Goal: Task Accomplishment & Management: Manage account settings

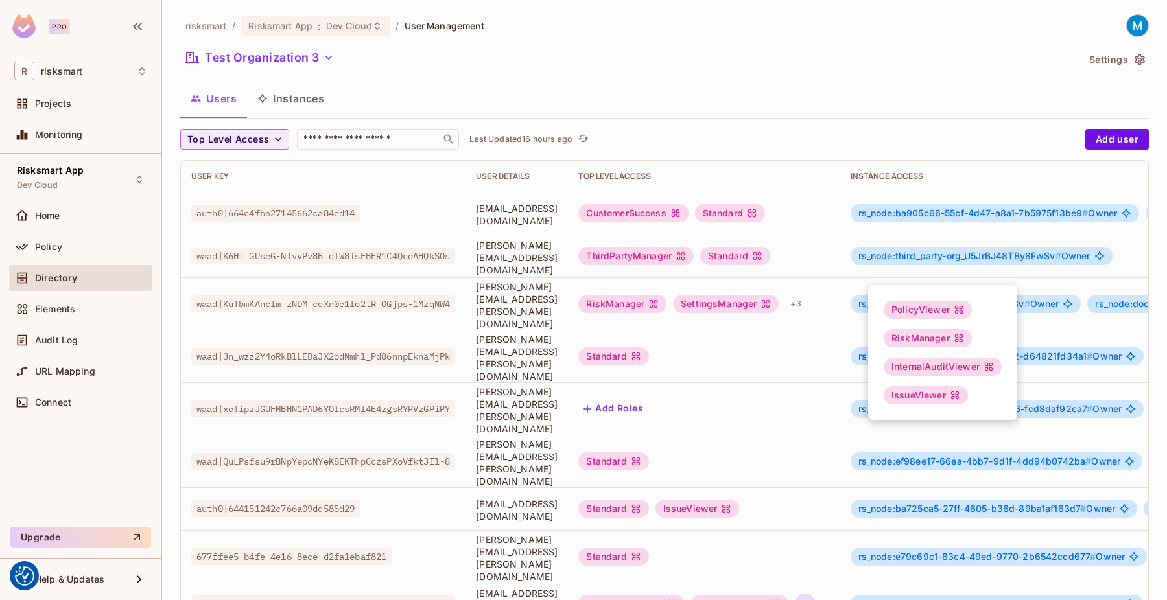
scroll to position [287, 0]
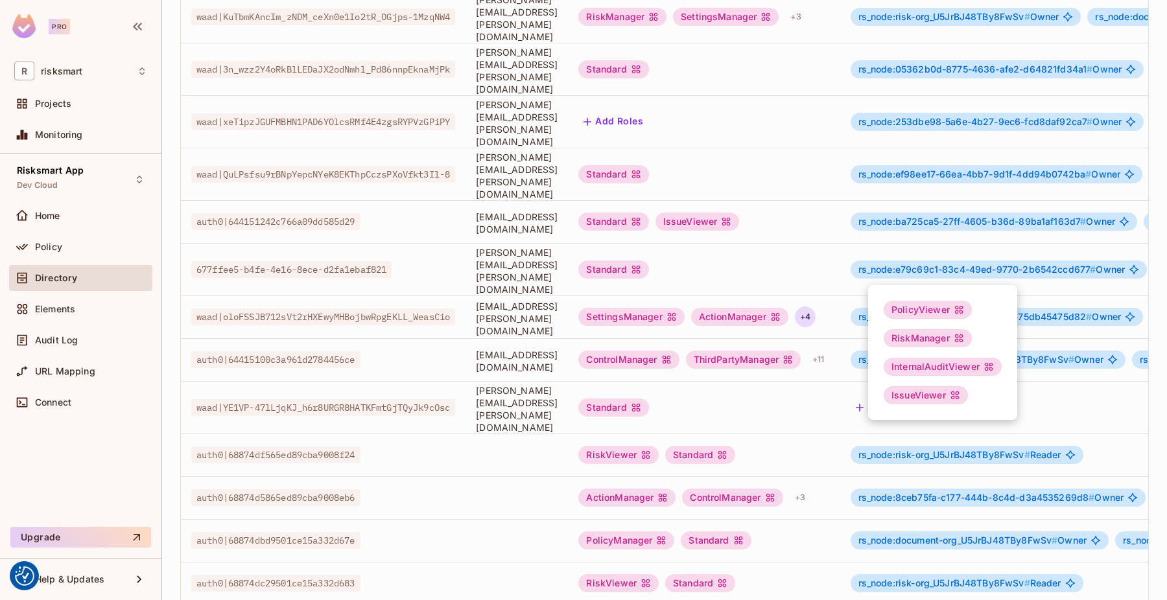
click at [463, 442] on div at bounding box center [583, 300] width 1167 height 600
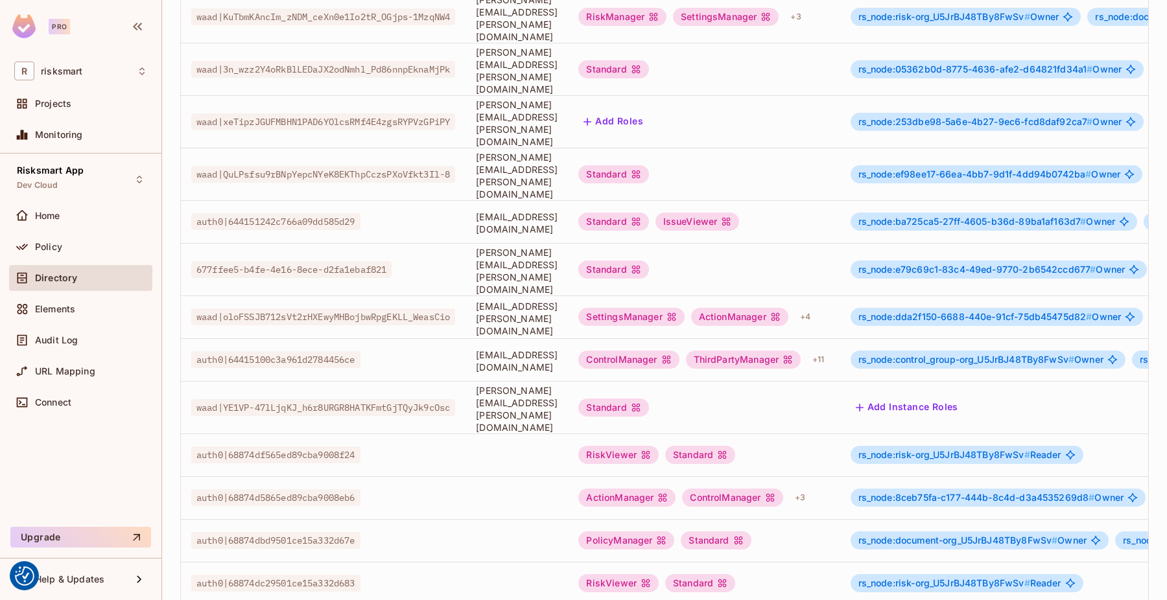
drag, startPoint x: 463, startPoint y: 442, endPoint x: 419, endPoint y: 650, distance: 212.6
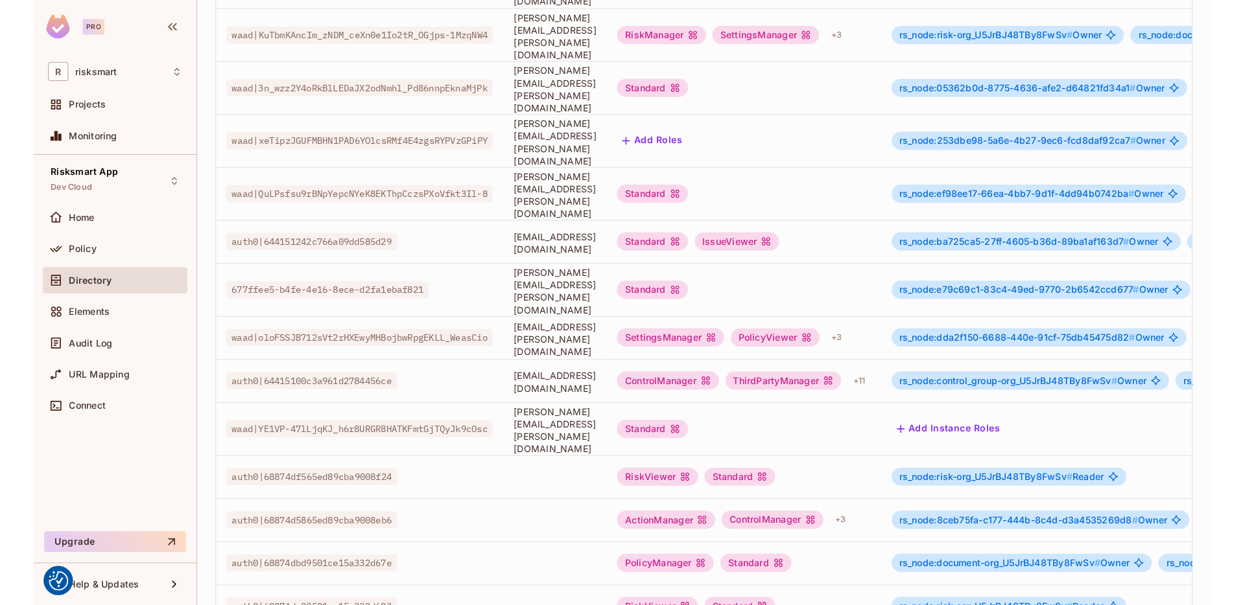
scroll to position [250, 0]
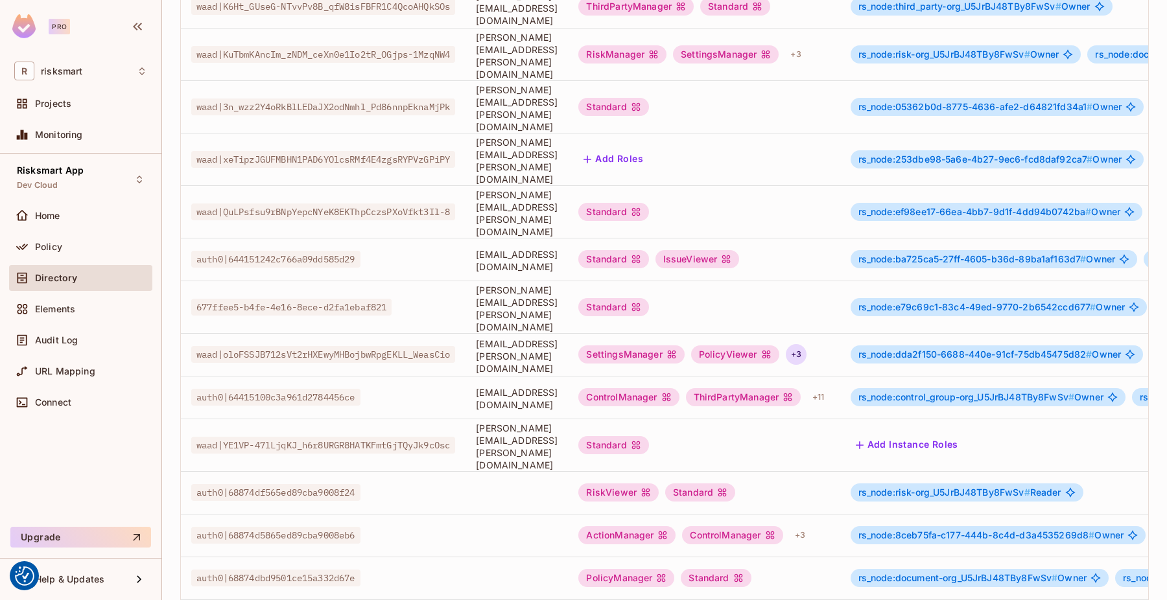
click at [806, 344] on div "+ 3" at bounding box center [796, 354] width 21 height 21
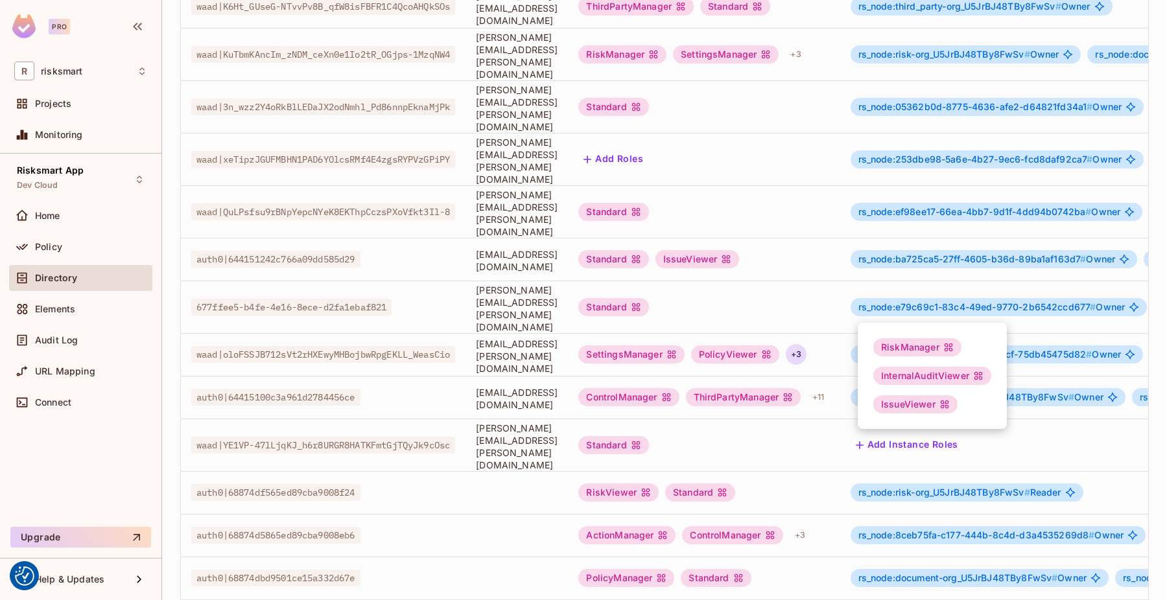
click at [739, 306] on div at bounding box center [583, 300] width 1167 height 600
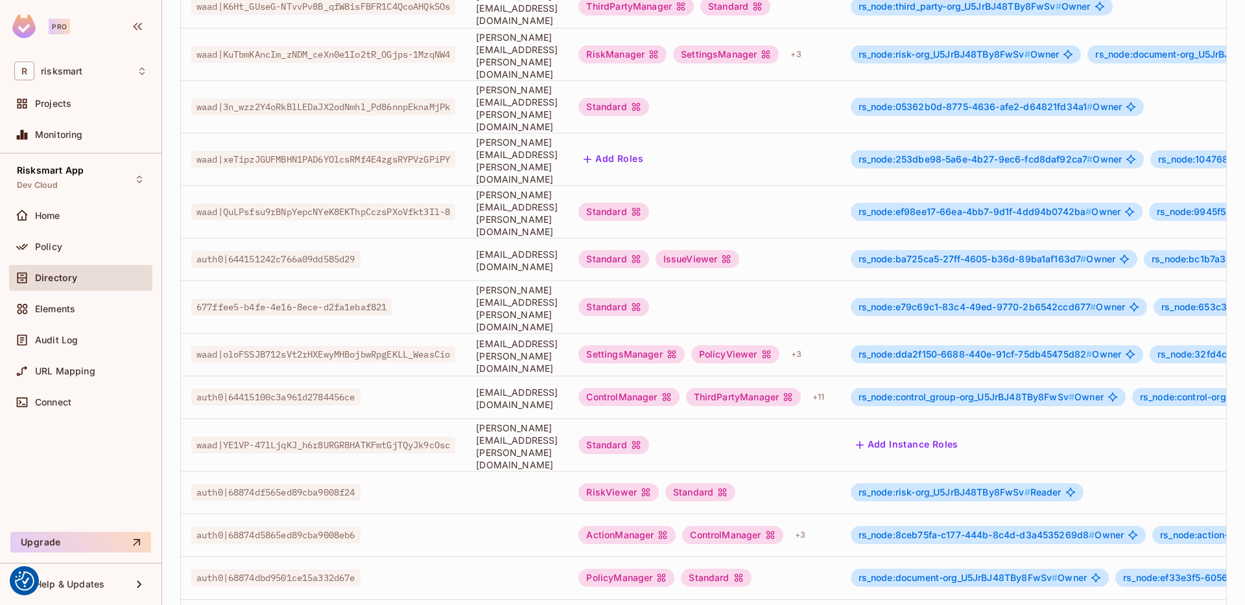
scroll to position [0, 0]
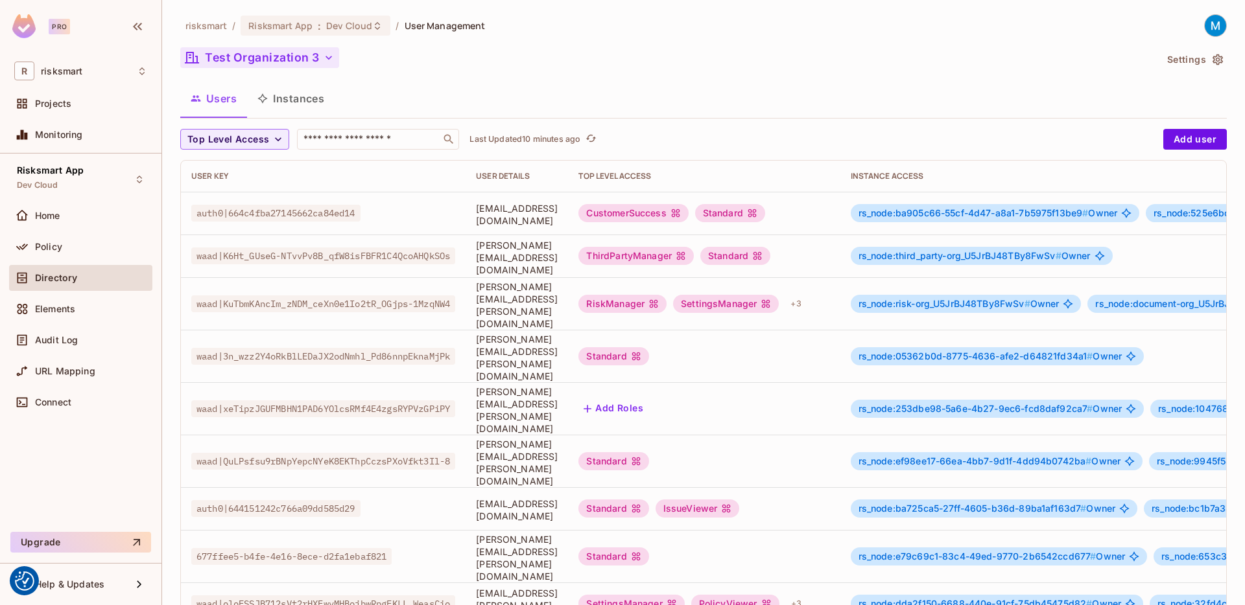
click at [302, 62] on button "Test Organization 3" at bounding box center [259, 57] width 159 height 21
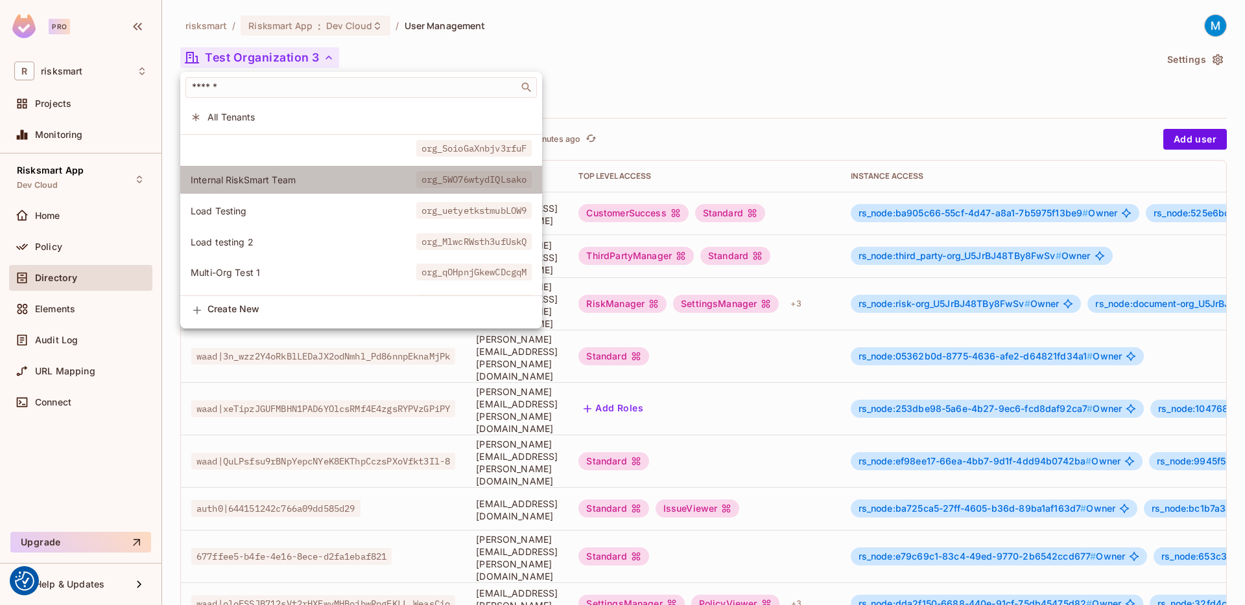
click at [270, 180] on span "Internal RiskSmart Team" at bounding box center [304, 180] width 226 height 12
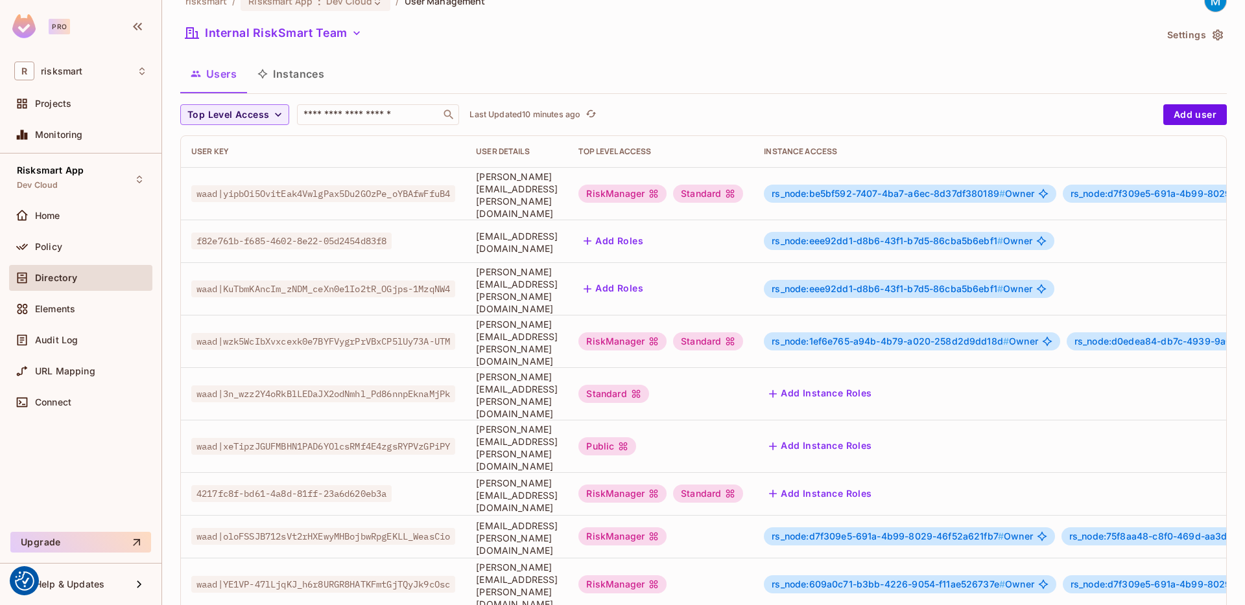
scroll to position [70, 0]
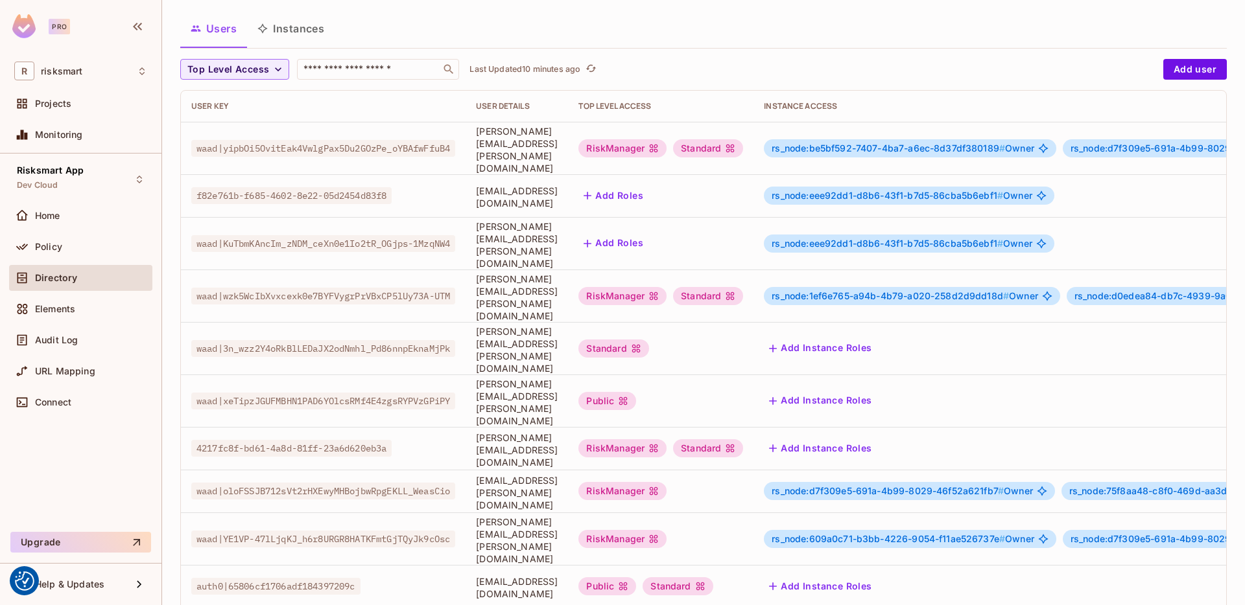
click at [659, 486] on icon at bounding box center [653, 491] width 10 height 10
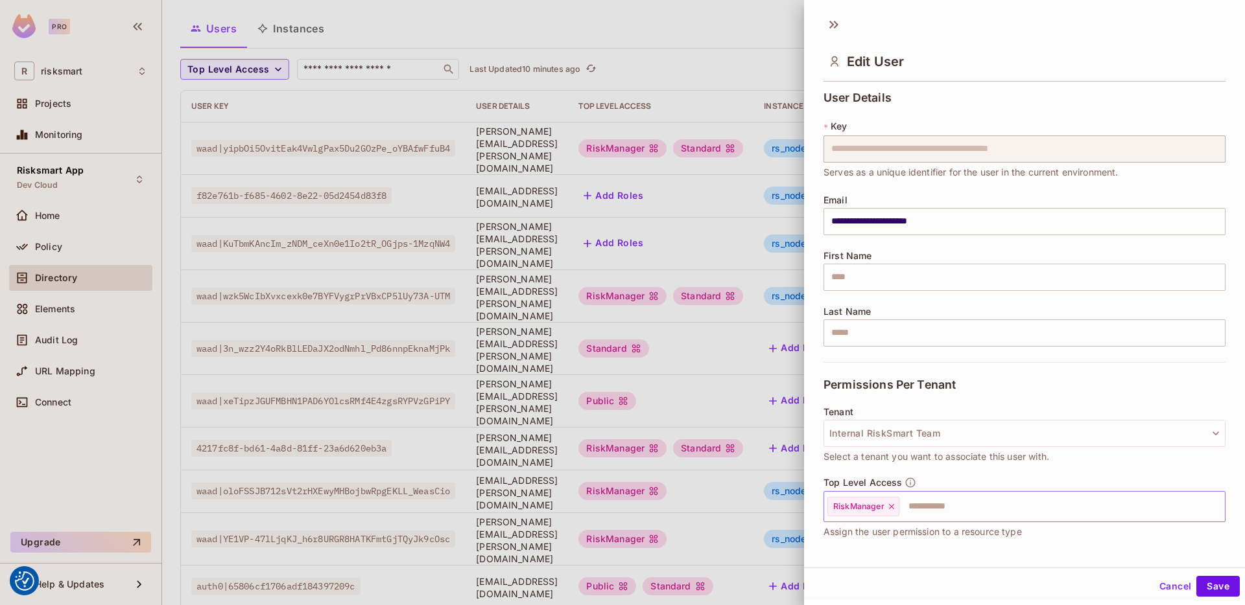
click at [987, 515] on input "text" at bounding box center [1049, 507] width 299 height 26
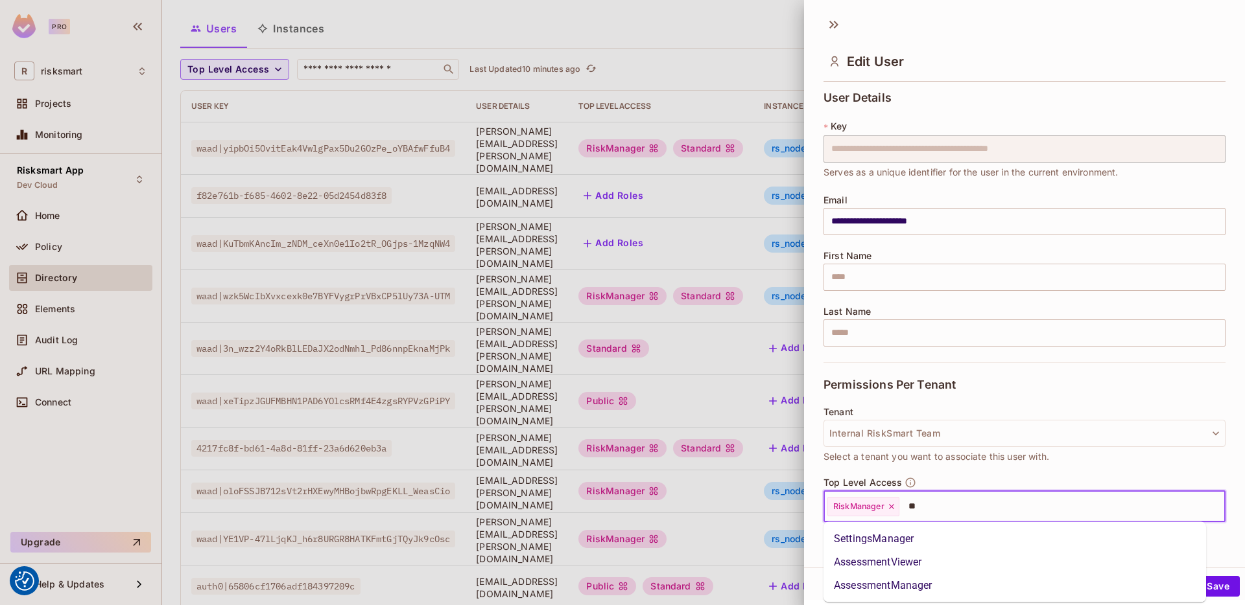
scroll to position [0, 0]
type input "***"
click at [889, 533] on li "SettingsManager" at bounding box center [1014, 539] width 382 height 23
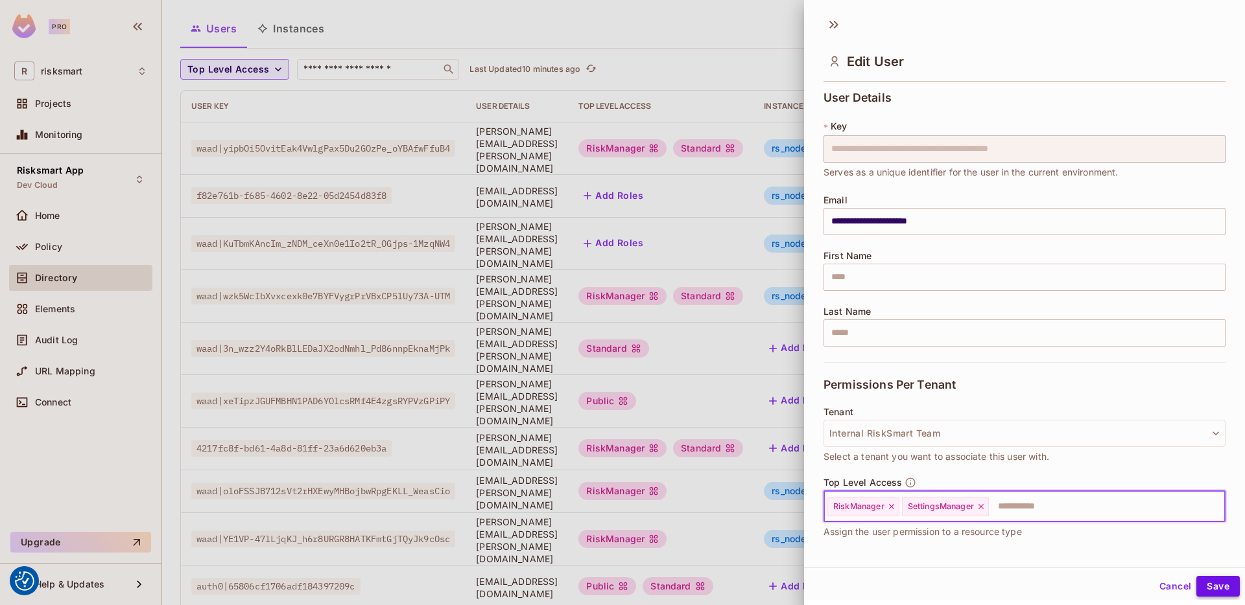
click at [1166, 580] on button "Save" at bounding box center [1217, 586] width 43 height 21
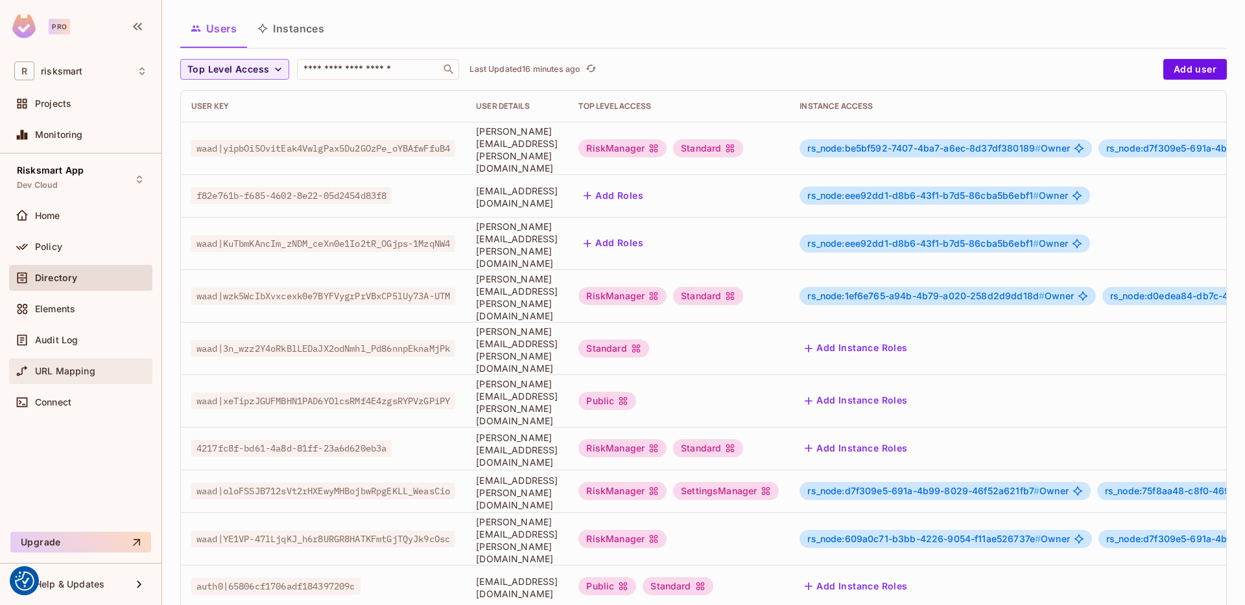
click at [76, 379] on div "URL Mapping" at bounding box center [80, 371] width 143 height 26
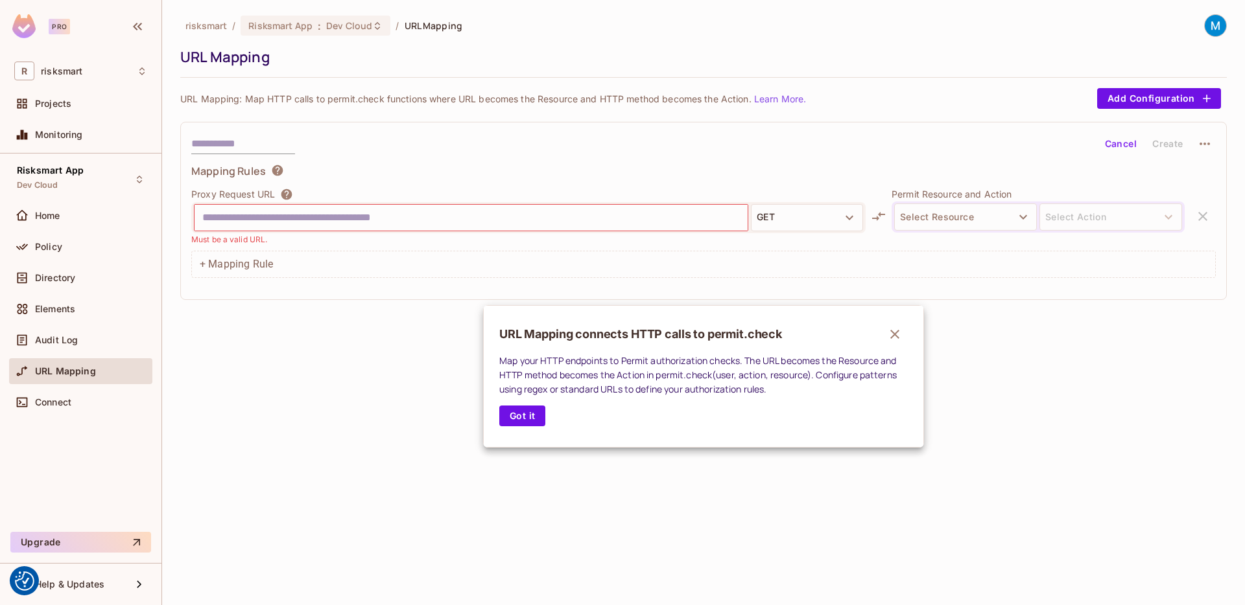
click at [896, 331] on icon "button" at bounding box center [895, 335] width 16 height 16
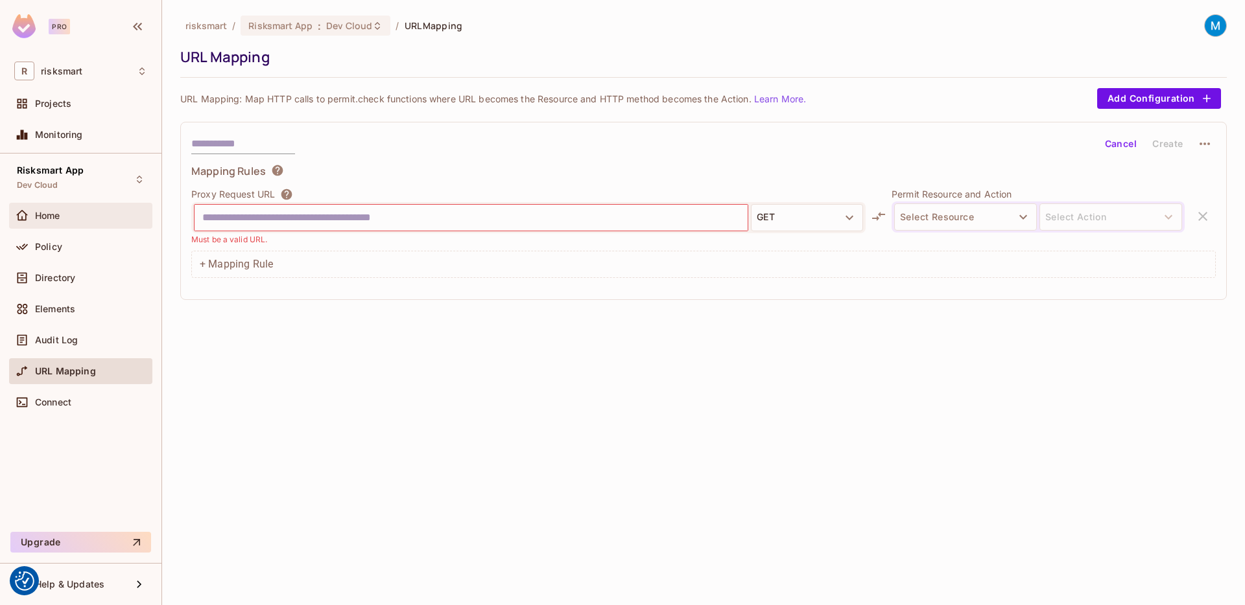
click at [84, 205] on div "Home" at bounding box center [80, 216] width 143 height 26
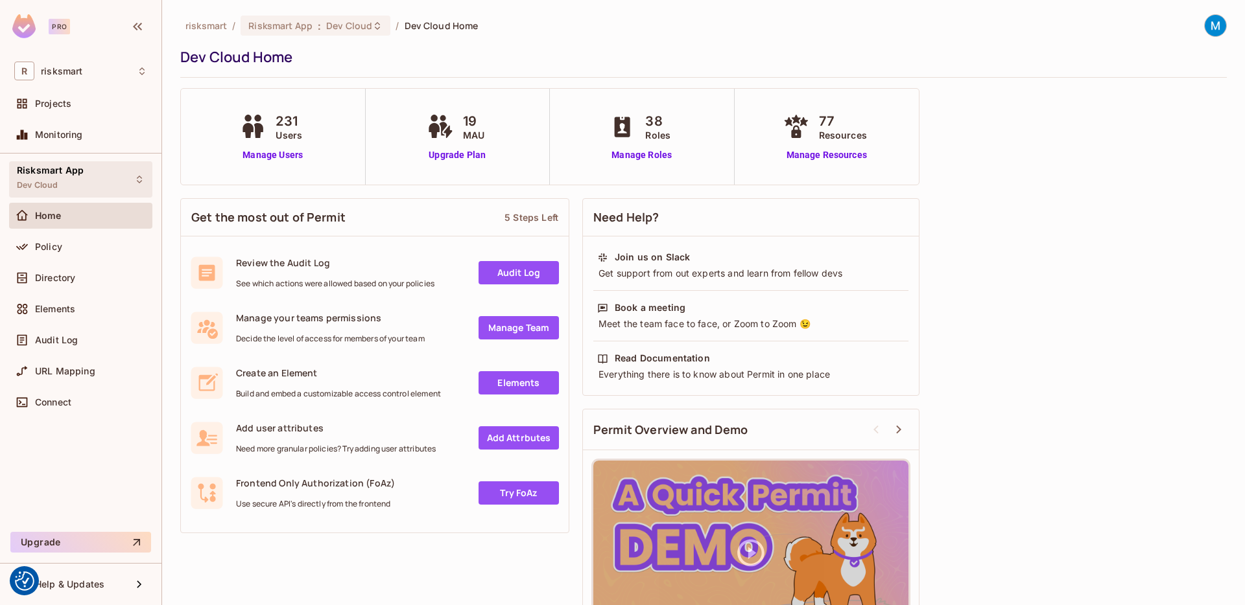
click at [104, 178] on div "Risksmart App Dev Cloud" at bounding box center [80, 179] width 143 height 36
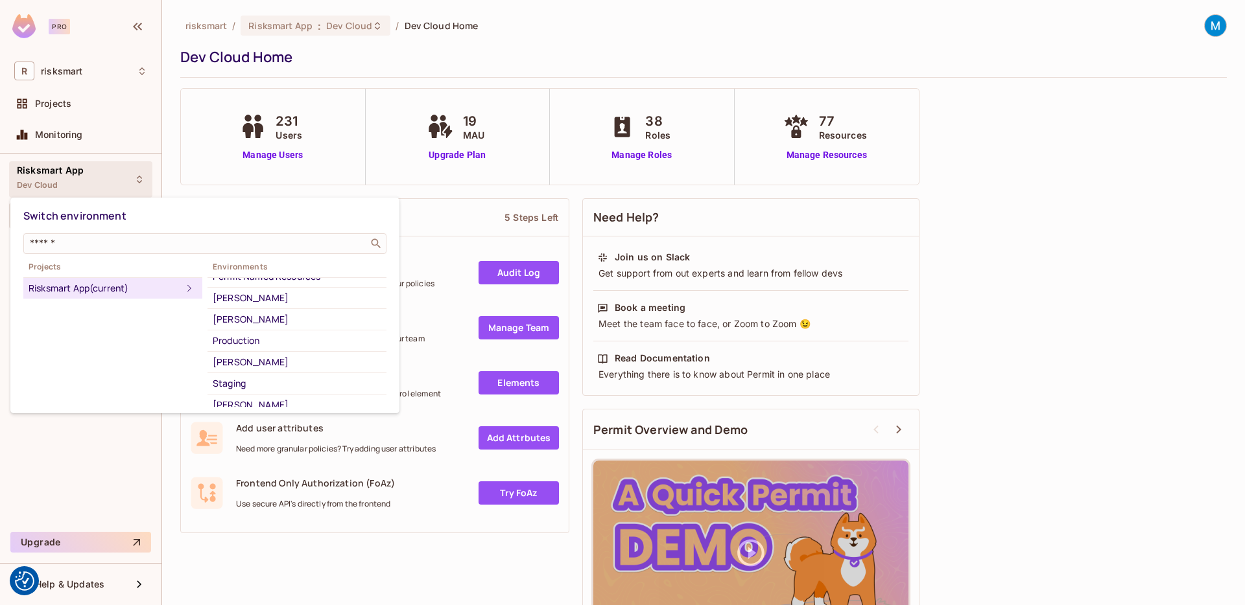
scroll to position [277, 0]
click at [86, 456] on div at bounding box center [622, 302] width 1245 height 605
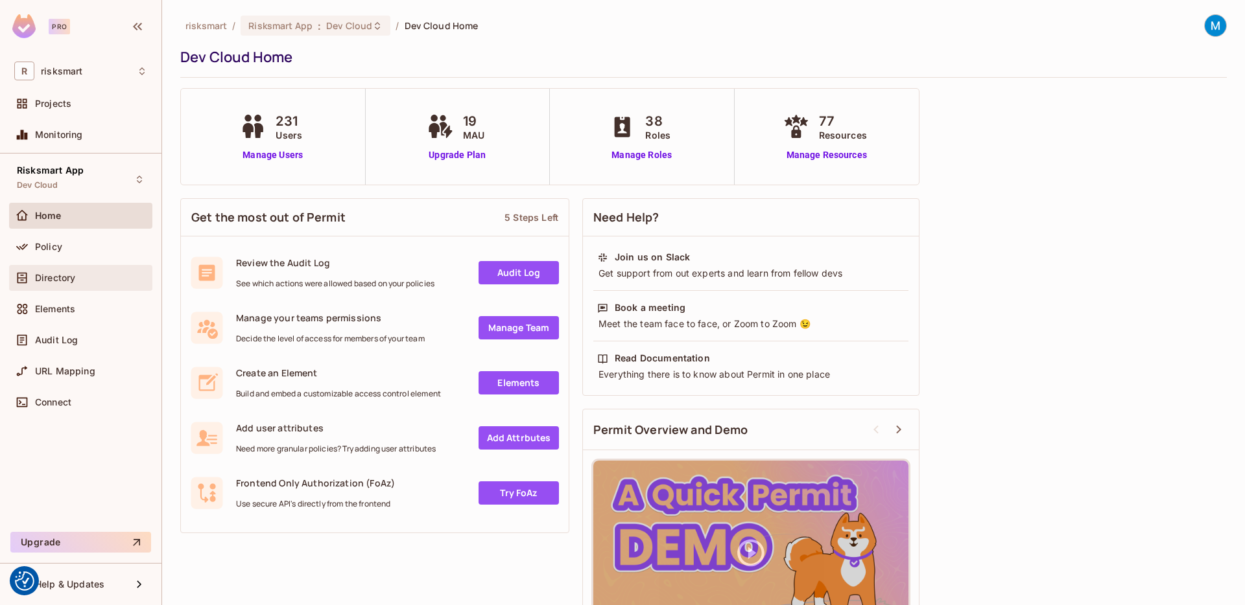
click at [56, 281] on span "Directory" at bounding box center [55, 278] width 40 height 10
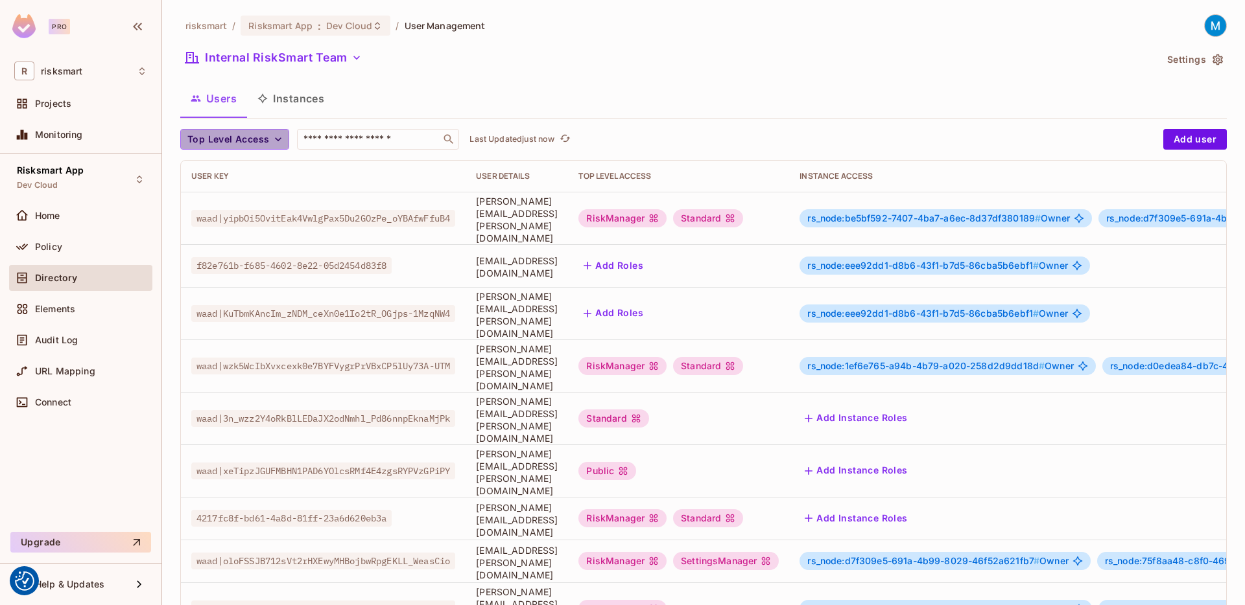
click at [270, 136] on button "Top Level Access" at bounding box center [234, 139] width 109 height 21
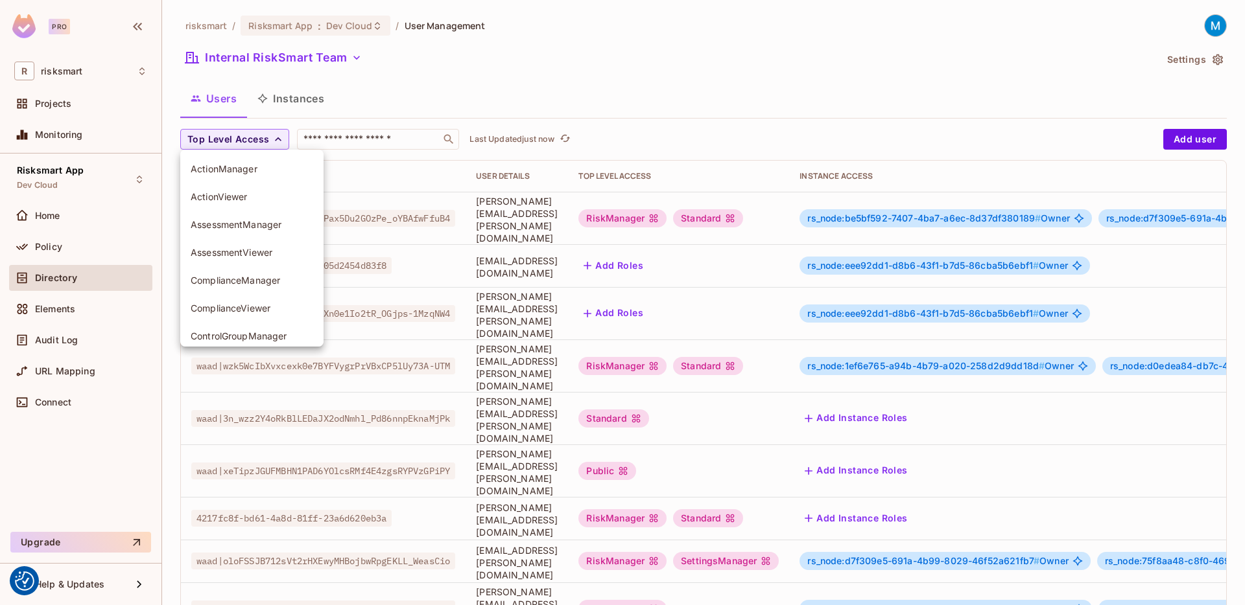
click at [536, 63] on div at bounding box center [622, 302] width 1245 height 605
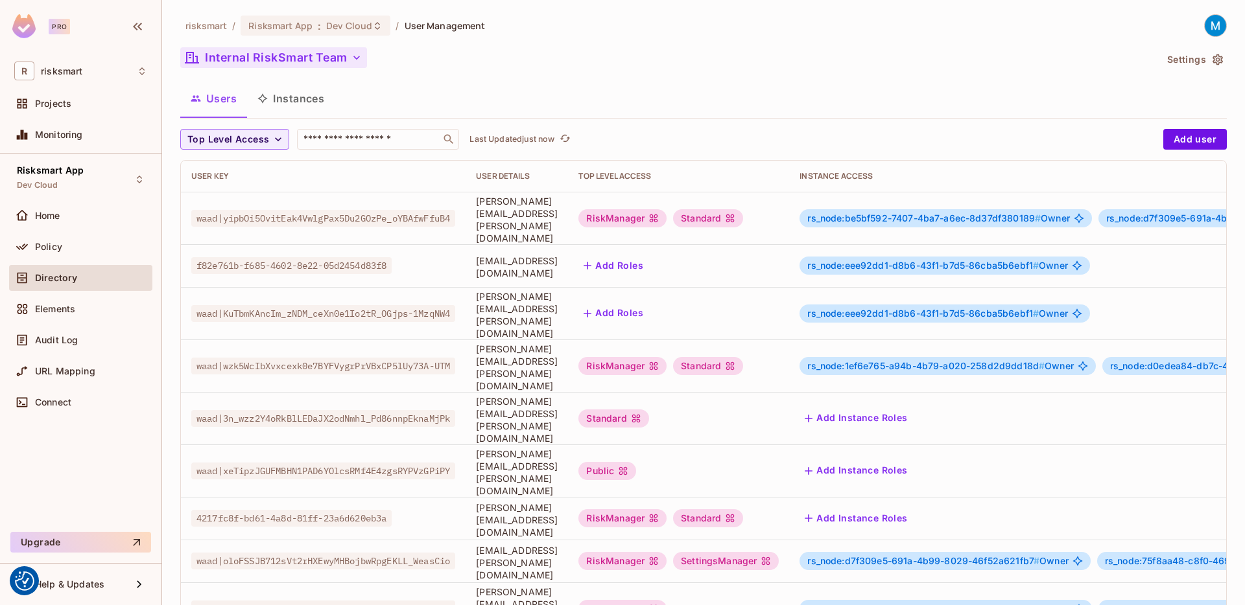
click at [314, 62] on button "Internal RiskSmart Team" at bounding box center [273, 57] width 187 height 21
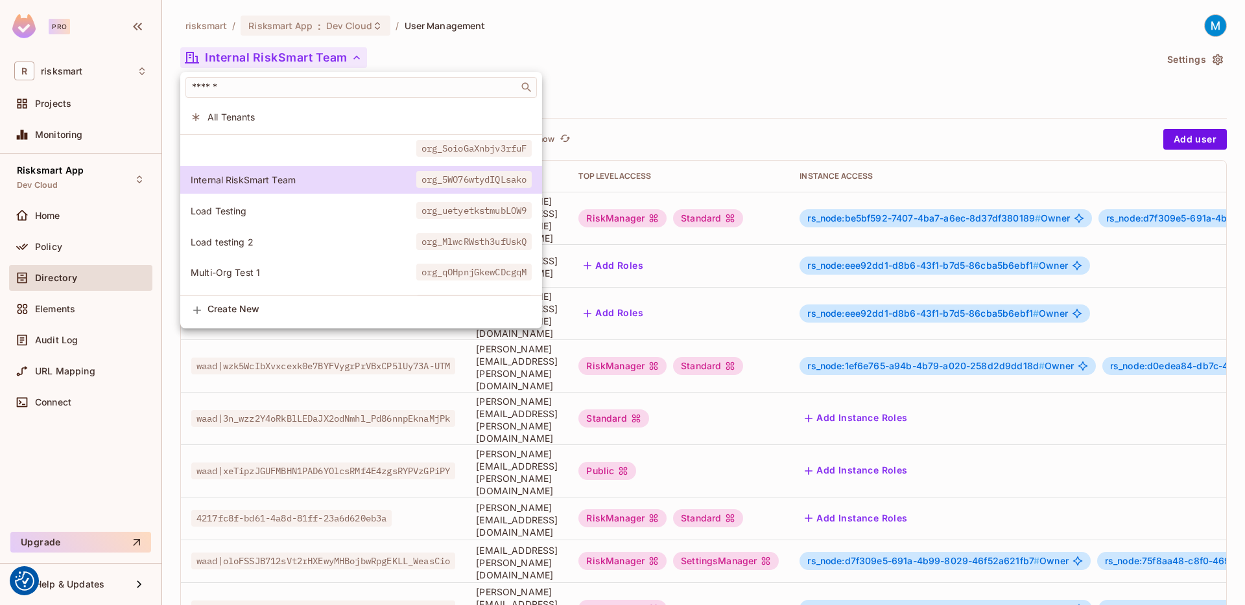
click at [699, 69] on div at bounding box center [622, 302] width 1245 height 605
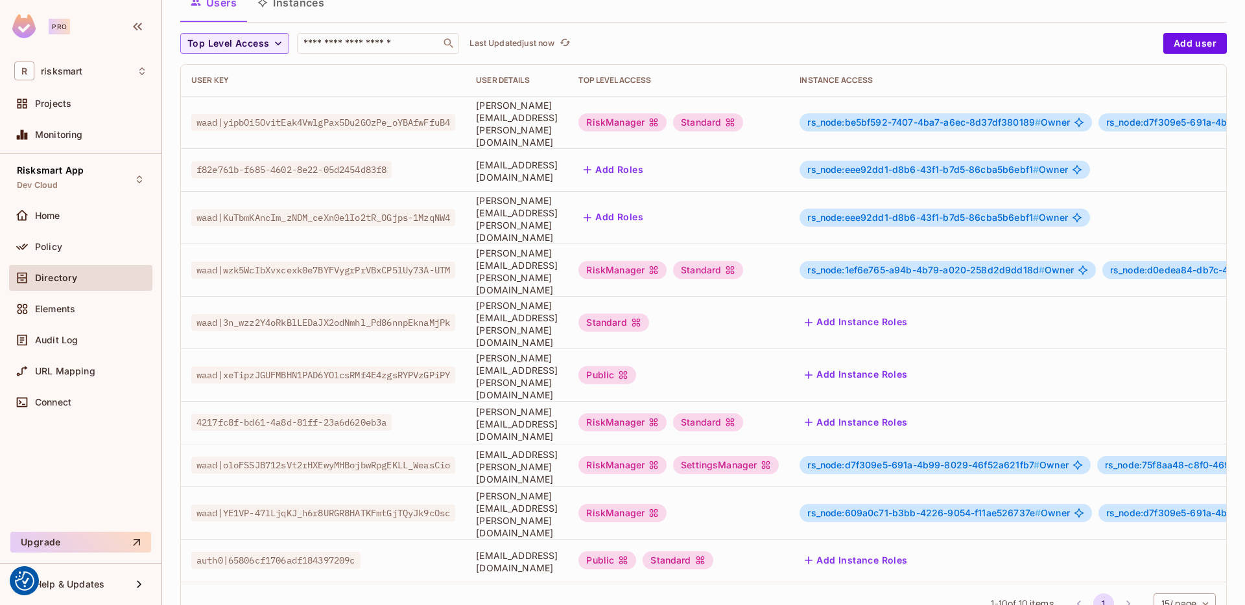
scroll to position [0, 364]
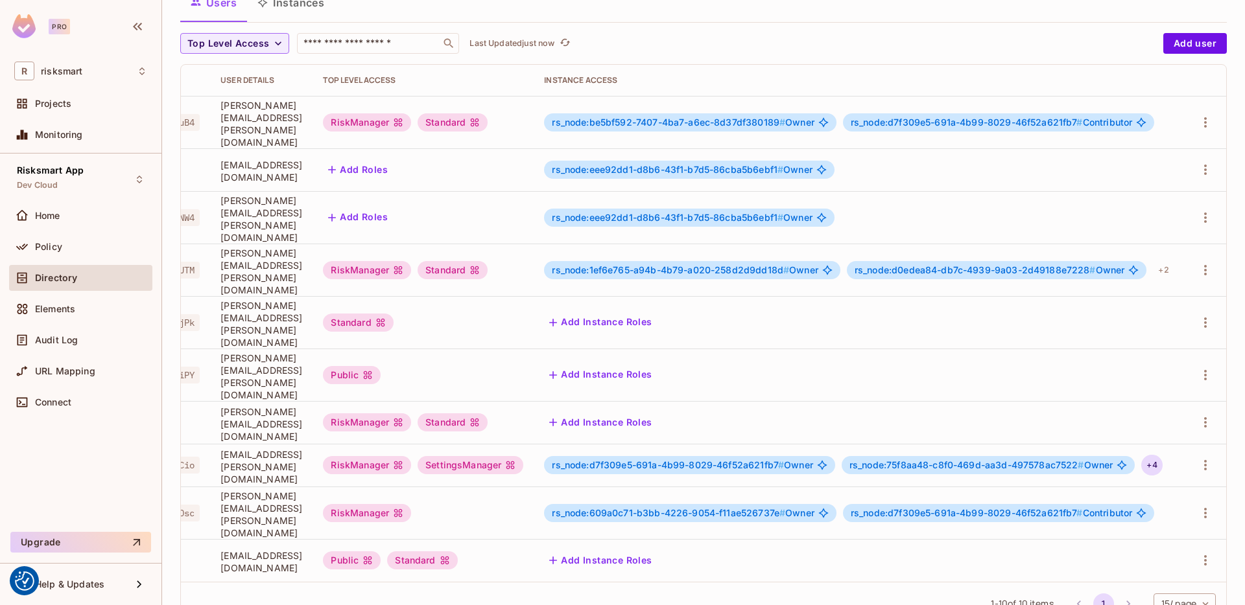
click at [1146, 455] on div "+ 4" at bounding box center [1151, 465] width 21 height 21
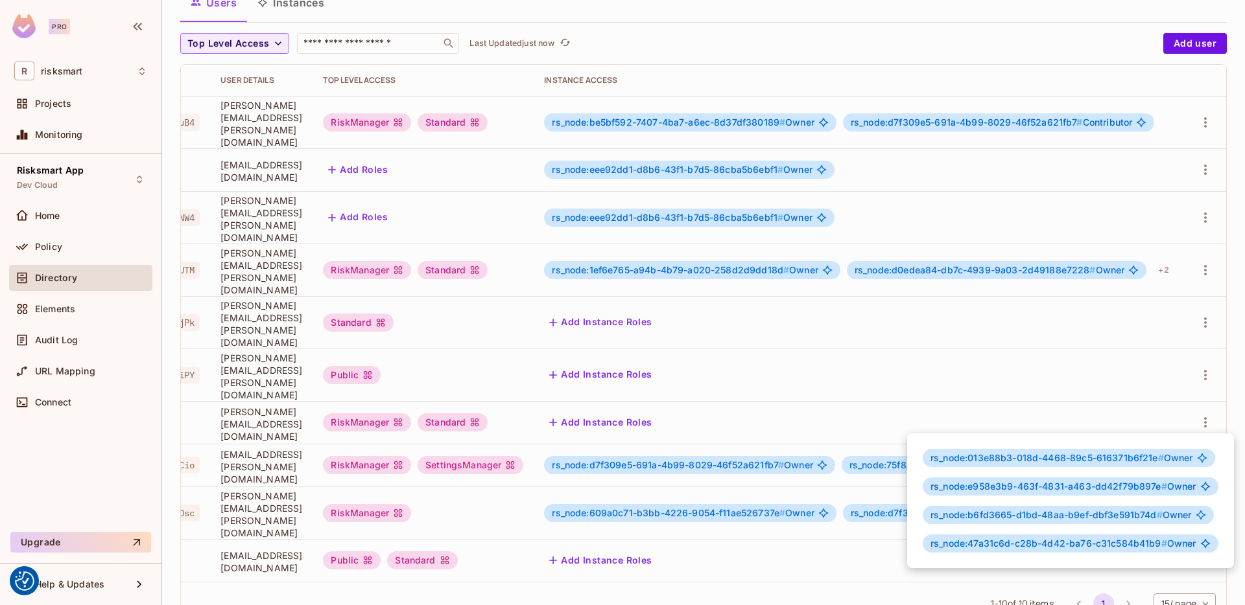
click at [777, 533] on div at bounding box center [622, 302] width 1245 height 605
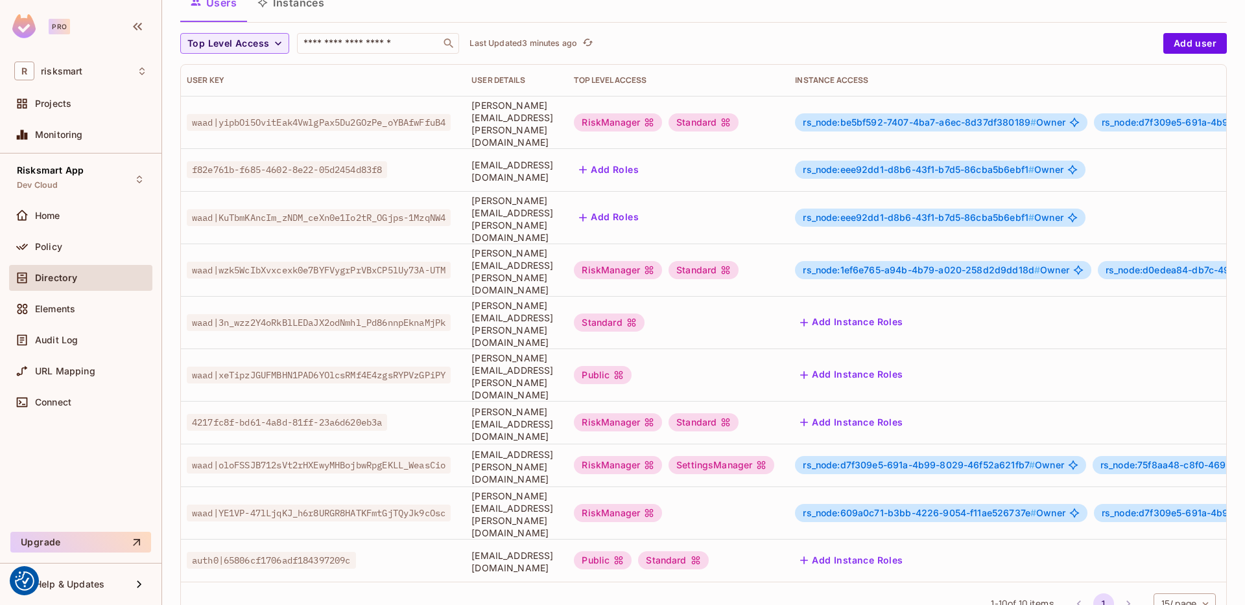
scroll to position [0, 0]
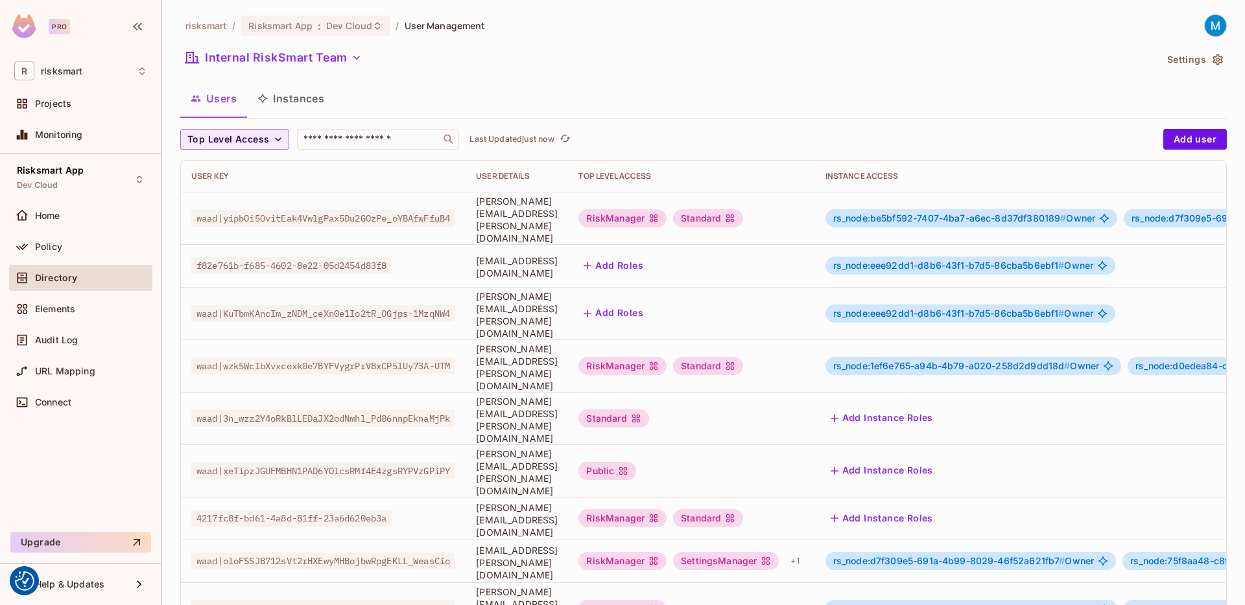
scroll to position [96, 0]
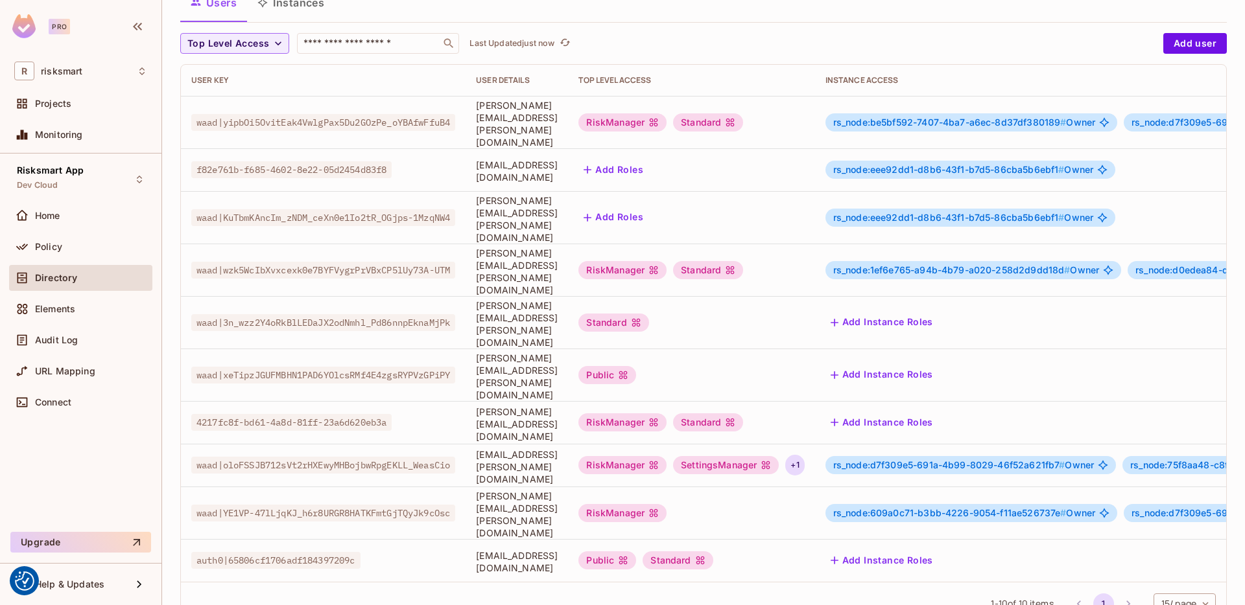
click at [804, 455] on div "+ 1" at bounding box center [794, 465] width 19 height 21
click at [895, 417] on div at bounding box center [622, 302] width 1245 height 605
click at [804, 455] on div "+ 1" at bounding box center [794, 465] width 19 height 21
click at [898, 416] on div at bounding box center [622, 302] width 1245 height 605
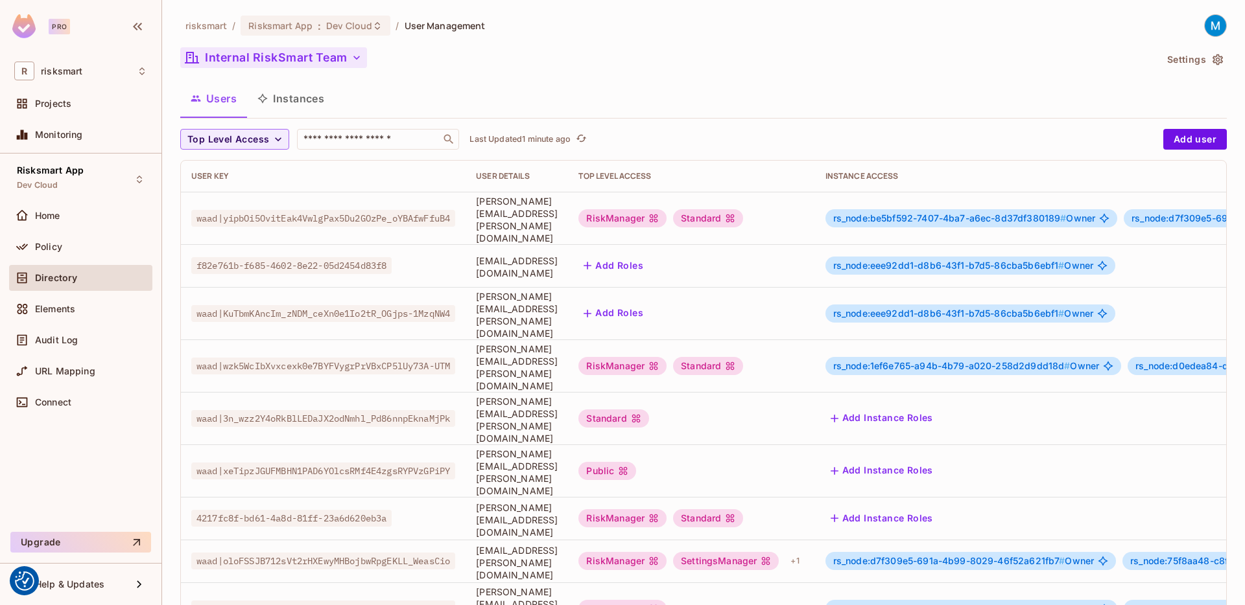
click at [295, 53] on button "Internal RiskSmart Team" at bounding box center [273, 57] width 187 height 21
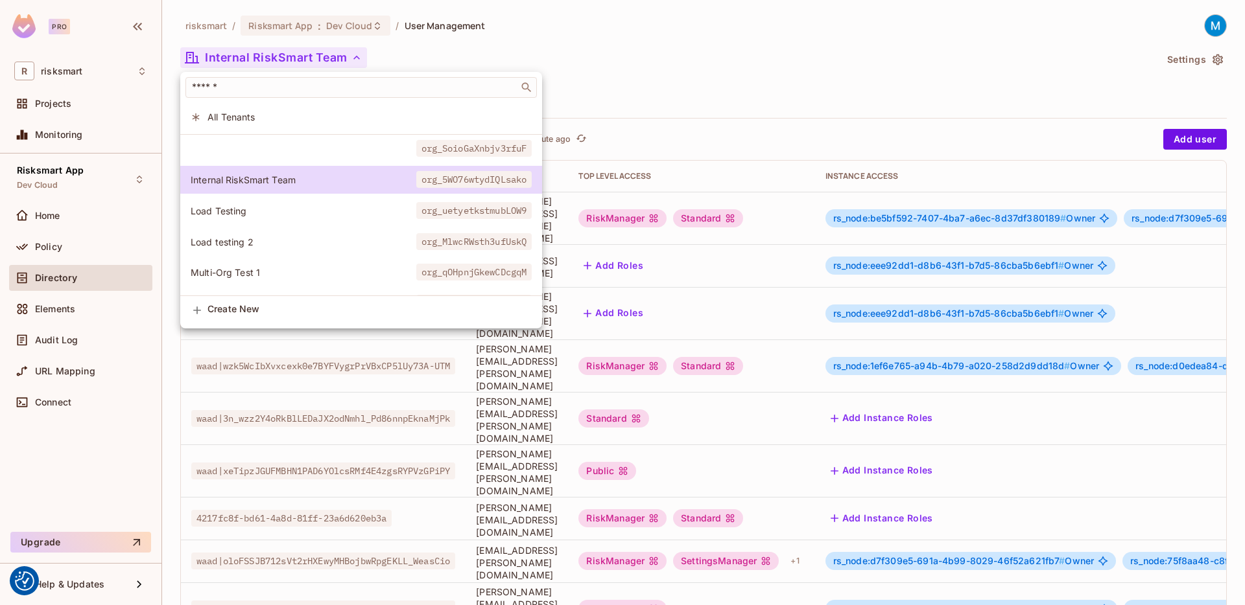
click at [600, 29] on div at bounding box center [622, 302] width 1245 height 605
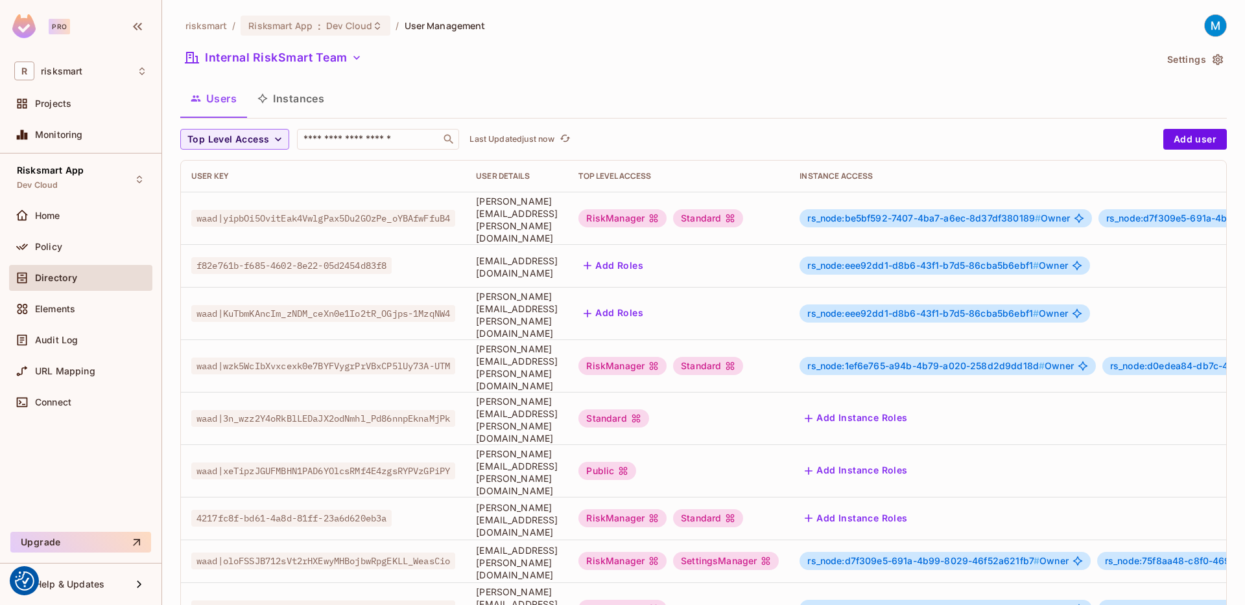
scroll to position [96, 0]
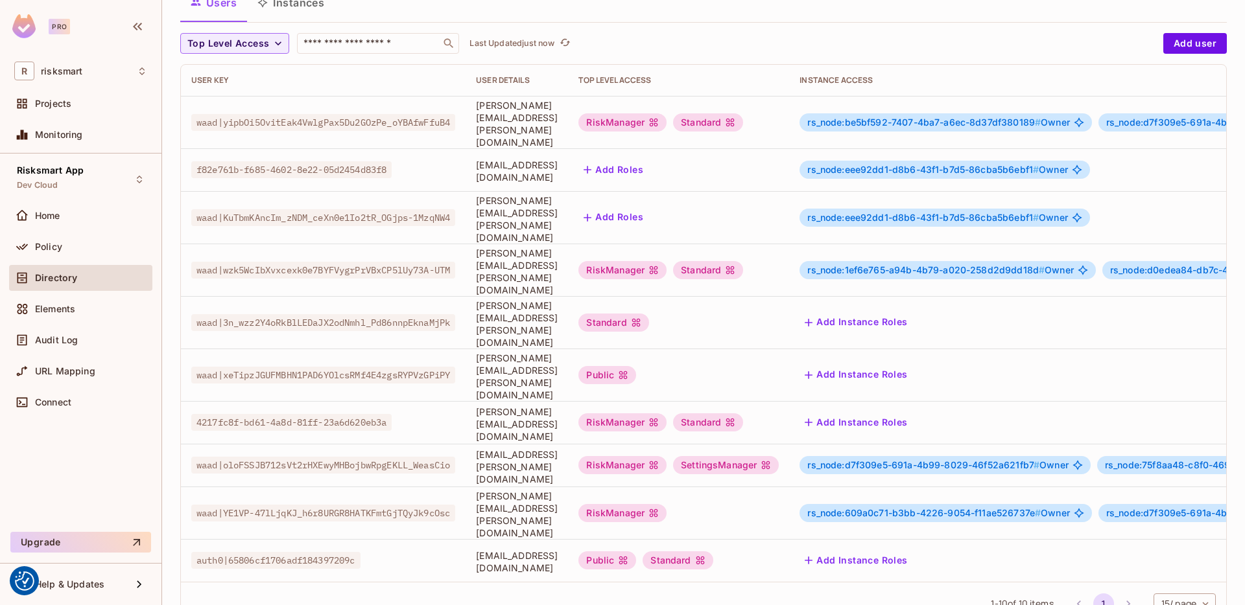
click at [557, 406] on span "[PERSON_NAME][EMAIL_ADDRESS][DOMAIN_NAME]" at bounding box center [517, 424] width 82 height 37
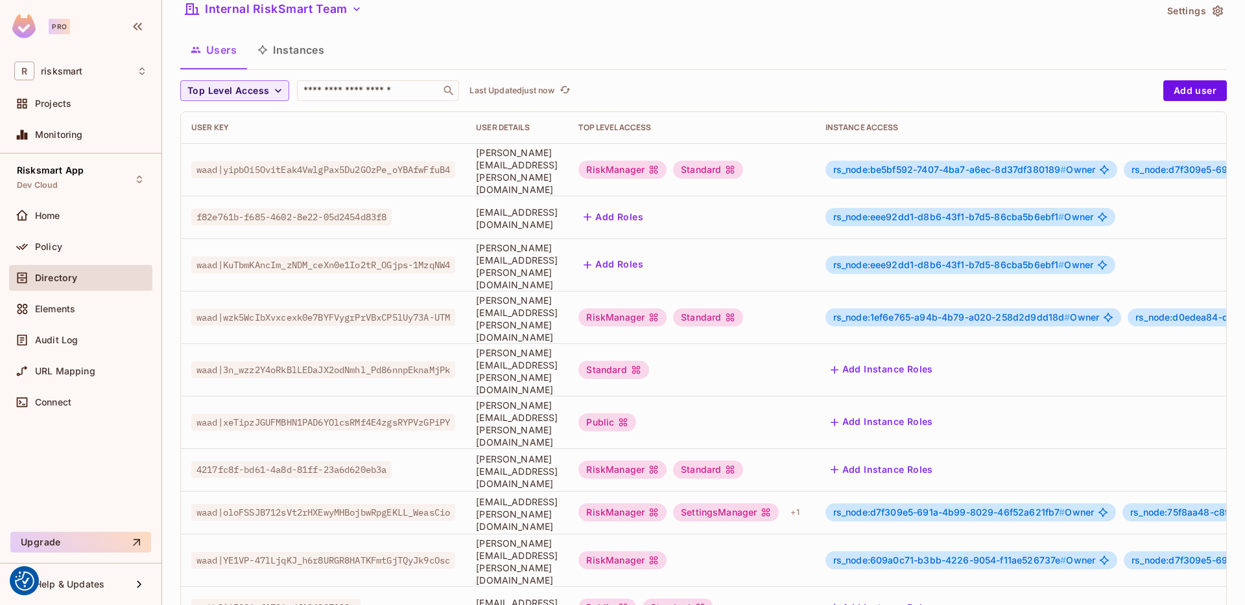
scroll to position [96, 0]
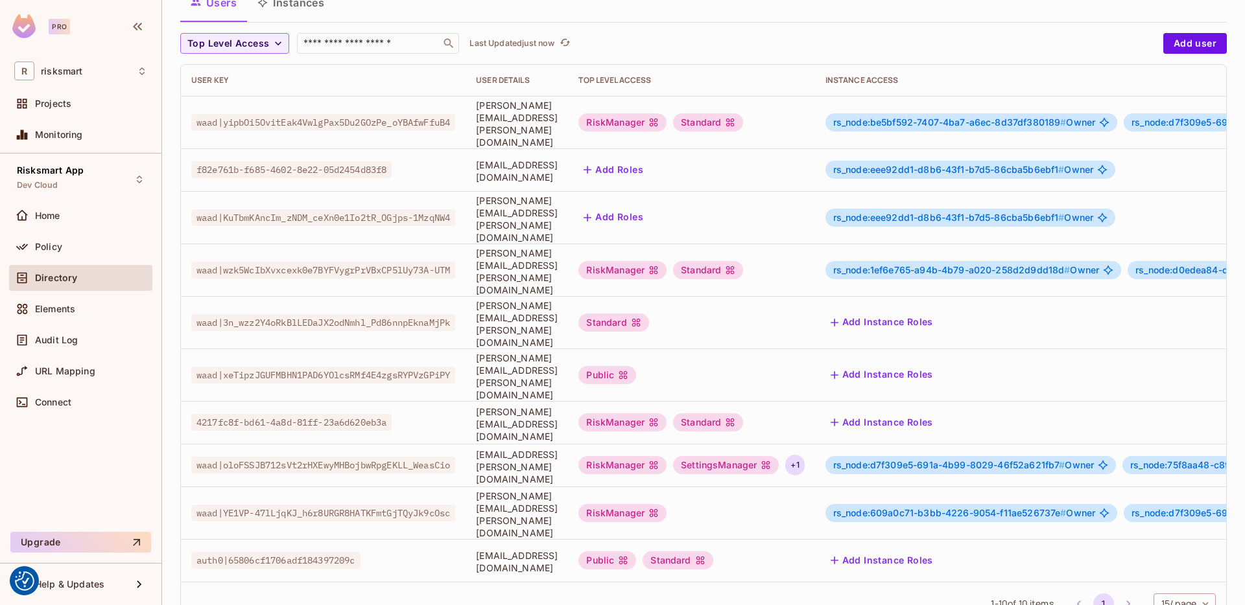
click at [804, 455] on div "+ 1" at bounding box center [794, 465] width 19 height 21
click at [900, 417] on div at bounding box center [622, 302] width 1245 height 605
click at [804, 455] on div "+ 1" at bounding box center [794, 465] width 19 height 21
click at [740, 417] on div at bounding box center [622, 302] width 1245 height 605
click at [659, 460] on icon at bounding box center [653, 465] width 10 height 10
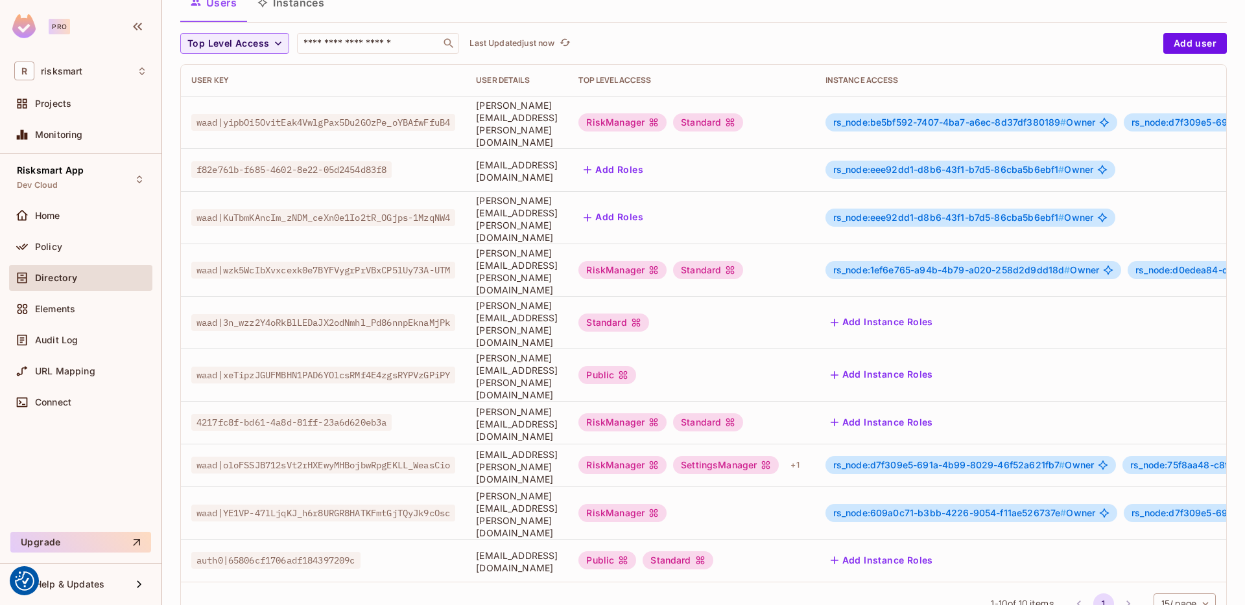
click at [666, 456] on div "RiskManager" at bounding box center [622, 465] width 88 height 18
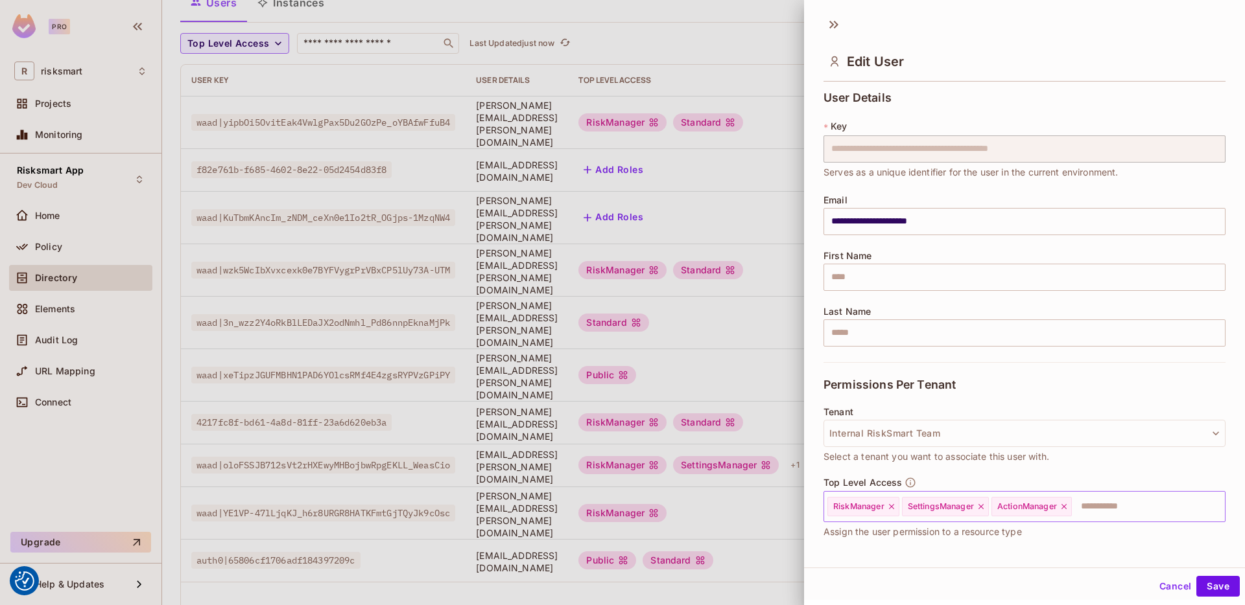
click at [893, 508] on icon at bounding box center [891, 506] width 5 height 5
click at [1219, 588] on button "Save" at bounding box center [1217, 586] width 43 height 21
